Goal: Task Accomplishment & Management: Use online tool/utility

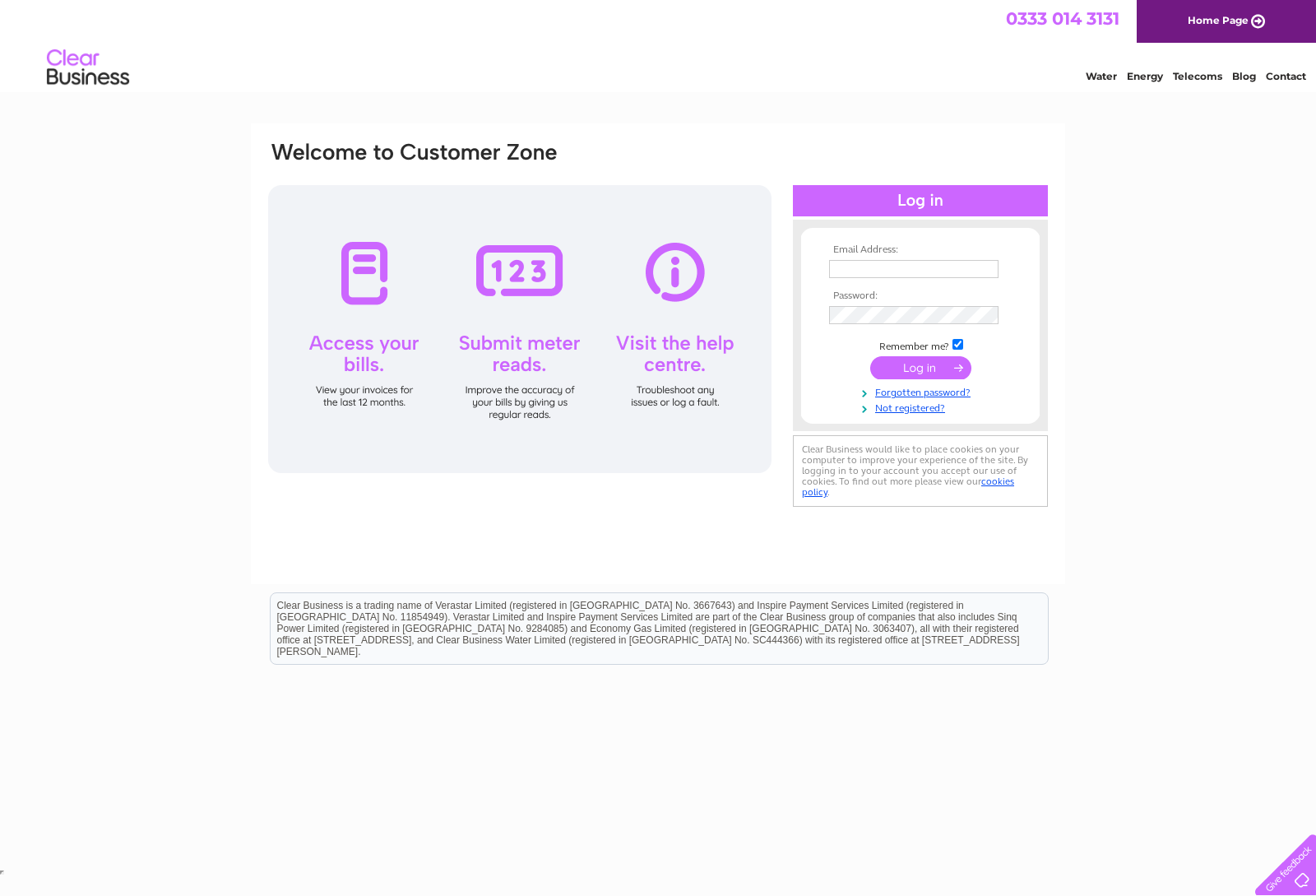
type input "accounts@oliverscars.com"
click at [922, 370] on input "submit" at bounding box center [921, 367] width 101 height 23
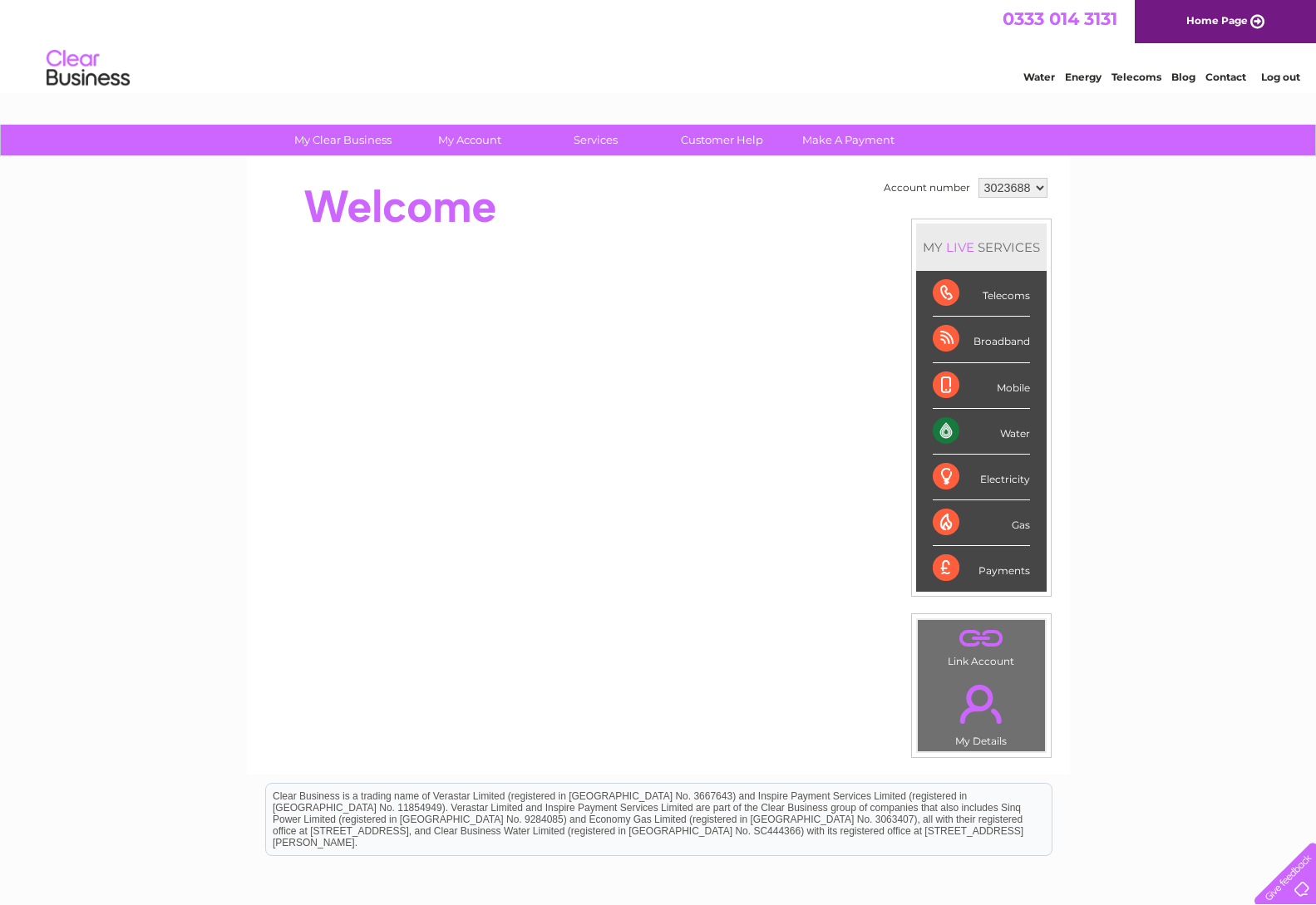
click at [988, 441] on div "Water" at bounding box center [982, 432] width 97 height 46
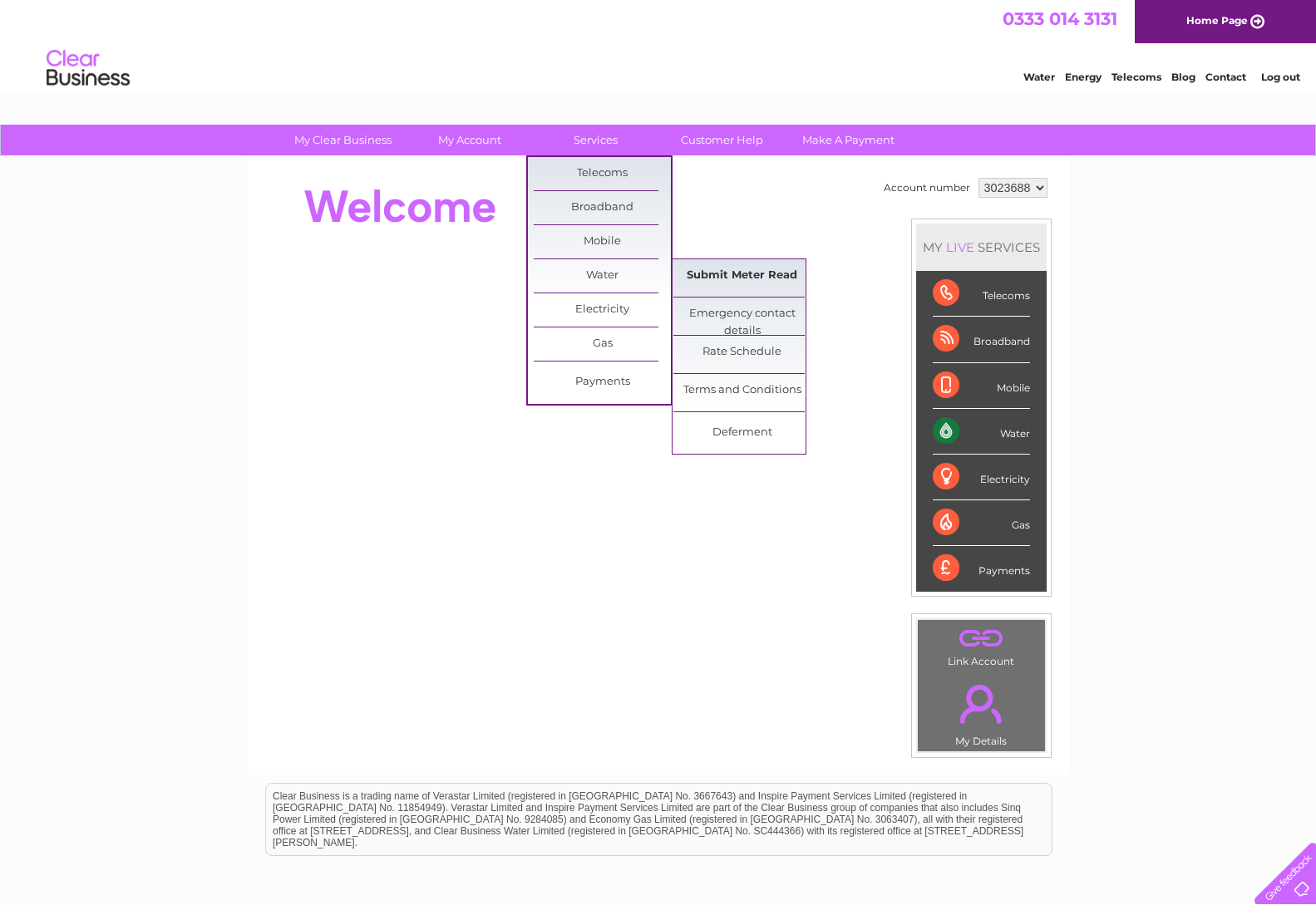
click at [715, 274] on link "Submit Meter Read" at bounding box center [742, 275] width 137 height 33
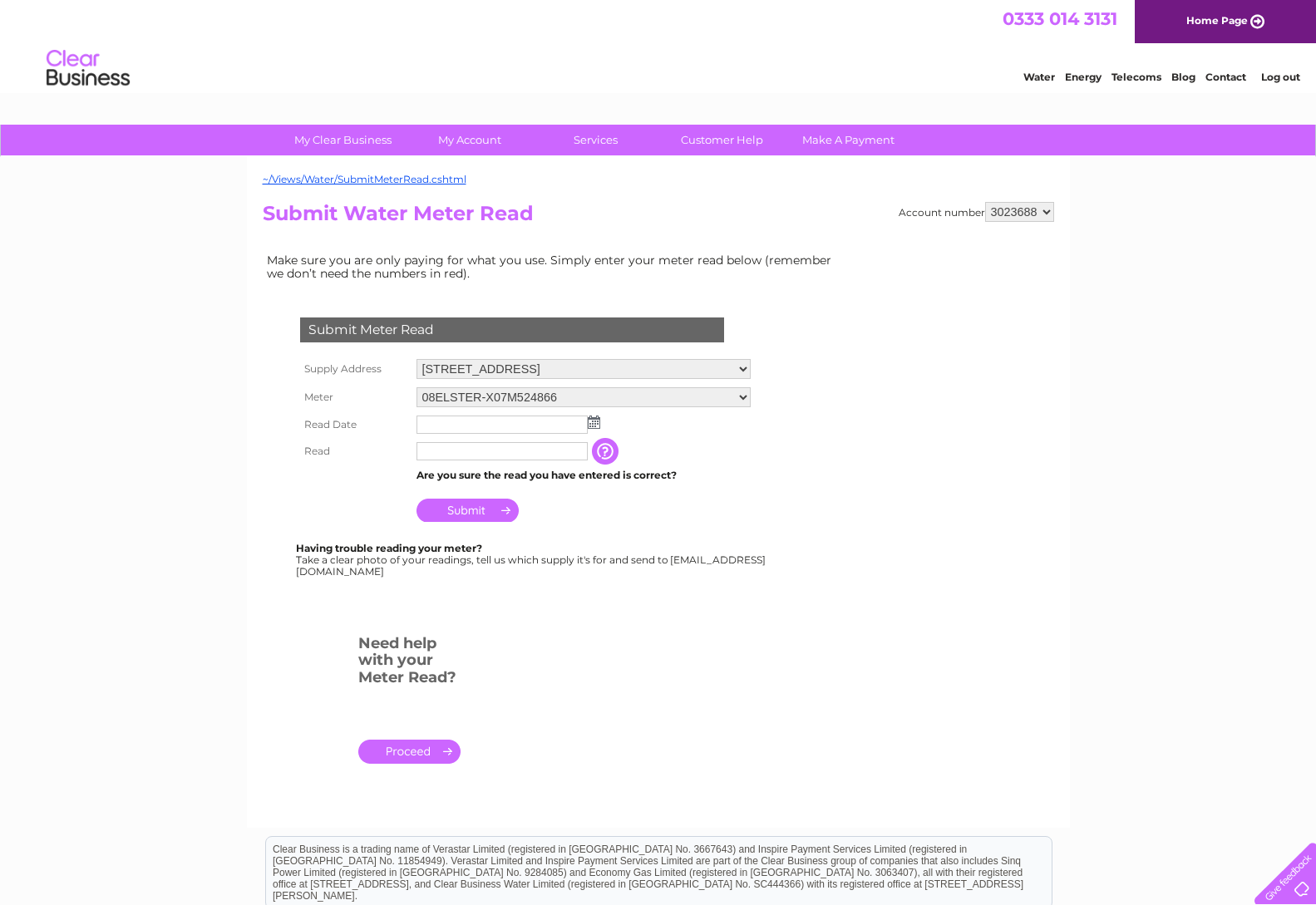
click at [594, 428] on img at bounding box center [593, 421] width 13 height 13
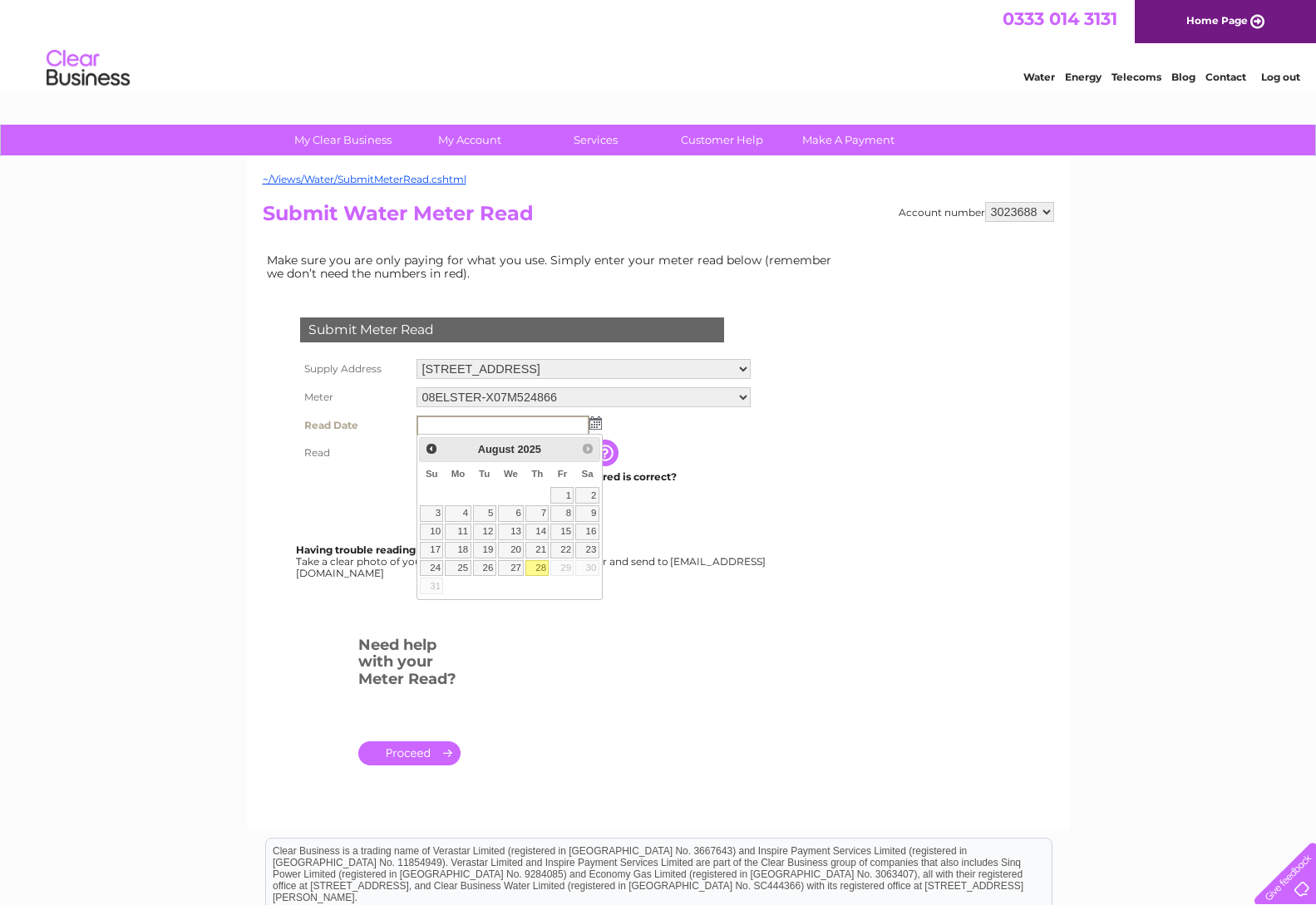
click at [544, 567] on link "28" at bounding box center [537, 568] width 23 height 17
type input "2025/08/28"
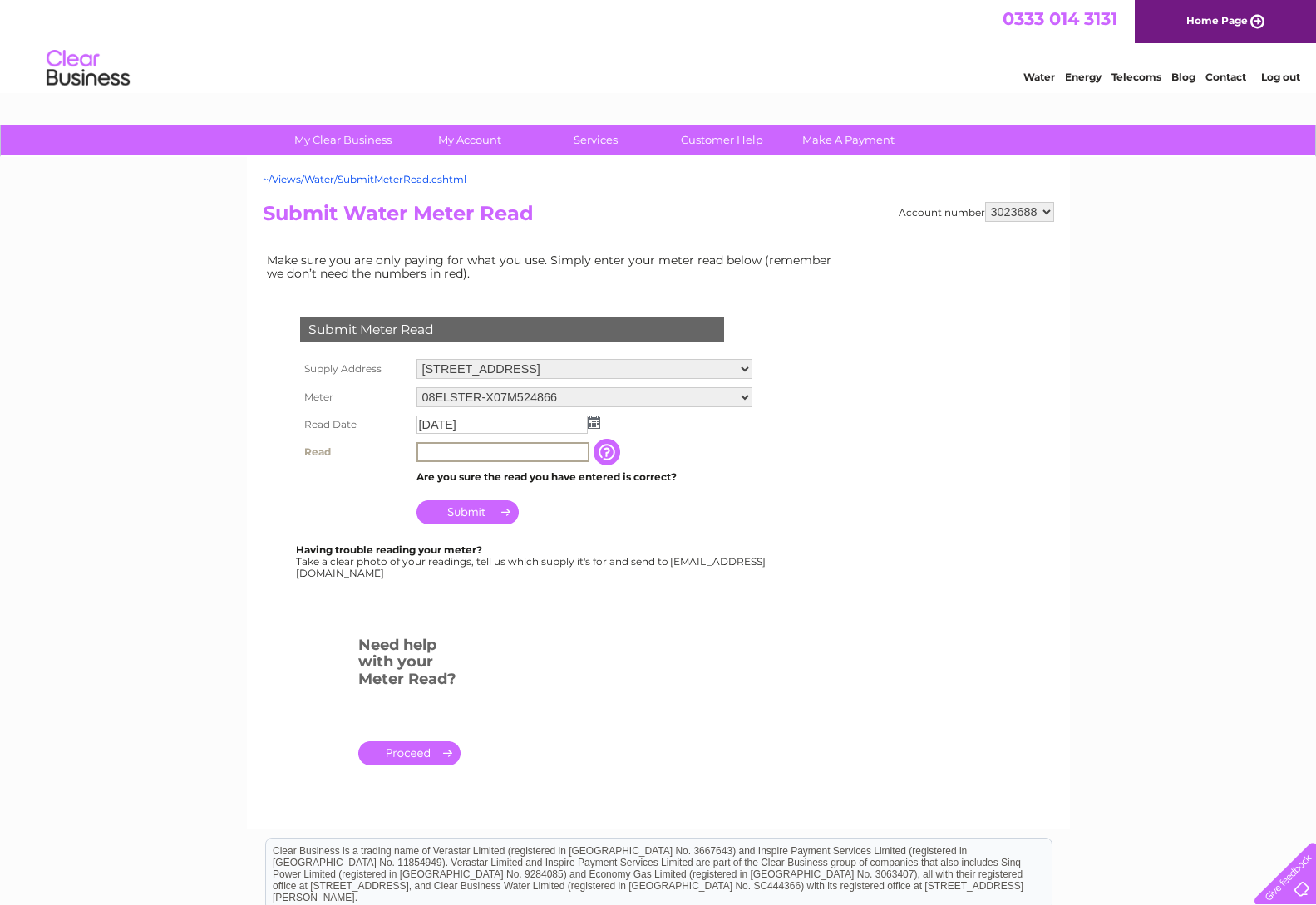
click at [442, 448] on input "text" at bounding box center [503, 452] width 173 height 20
type input "05335"
click at [483, 518] on input "Submit" at bounding box center [467, 512] width 102 height 23
